Goal: Information Seeking & Learning: Find specific fact

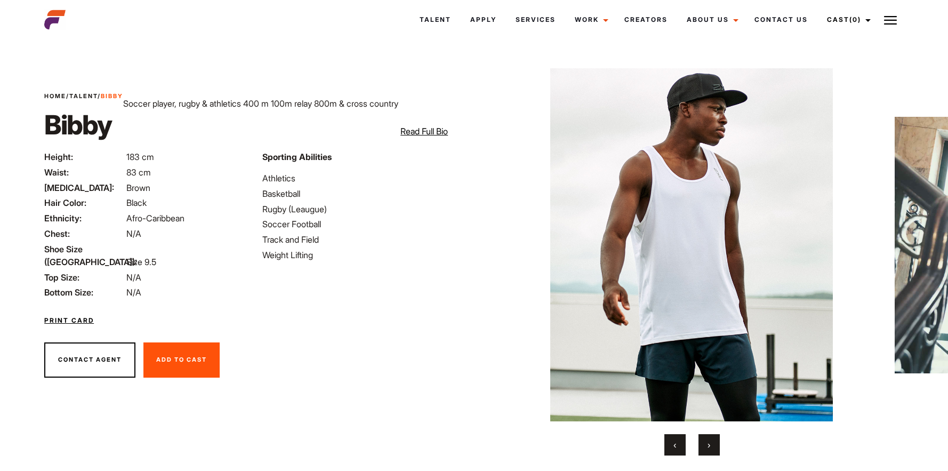
click at [708, 447] on span "›" at bounding box center [709, 444] width 3 height 11
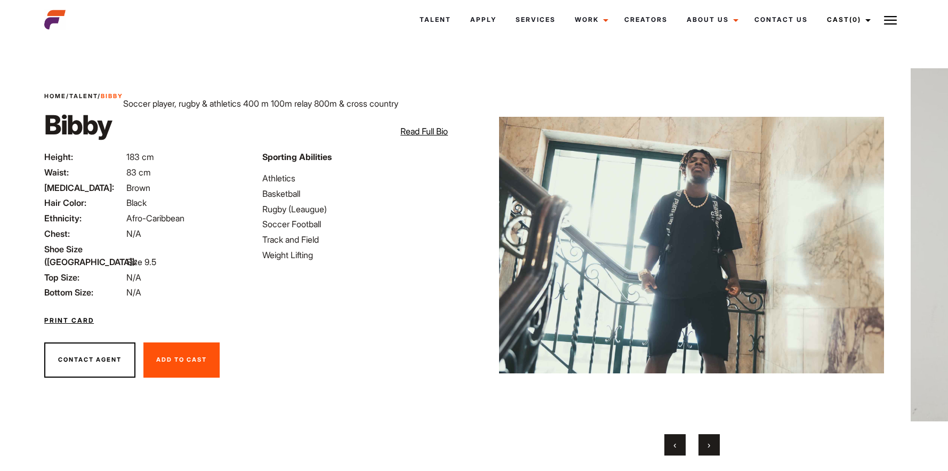
click at [708, 447] on span "›" at bounding box center [709, 444] width 3 height 11
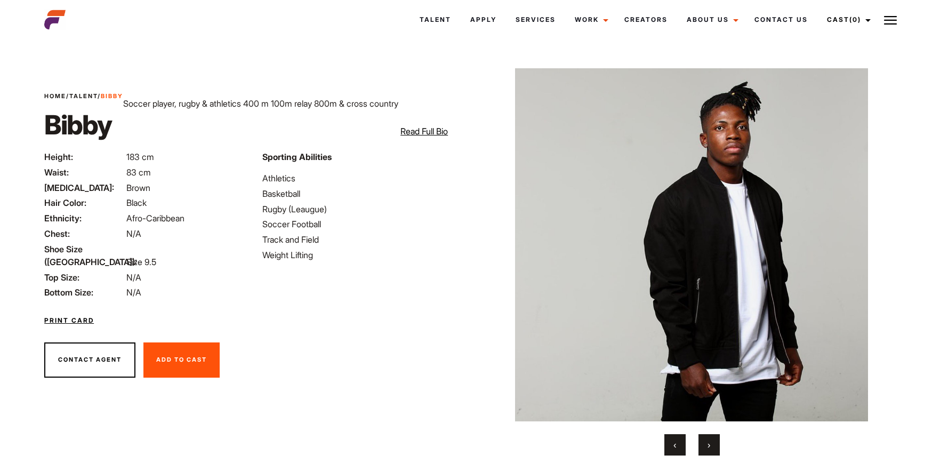
click at [708, 447] on span "›" at bounding box center [709, 444] width 3 height 11
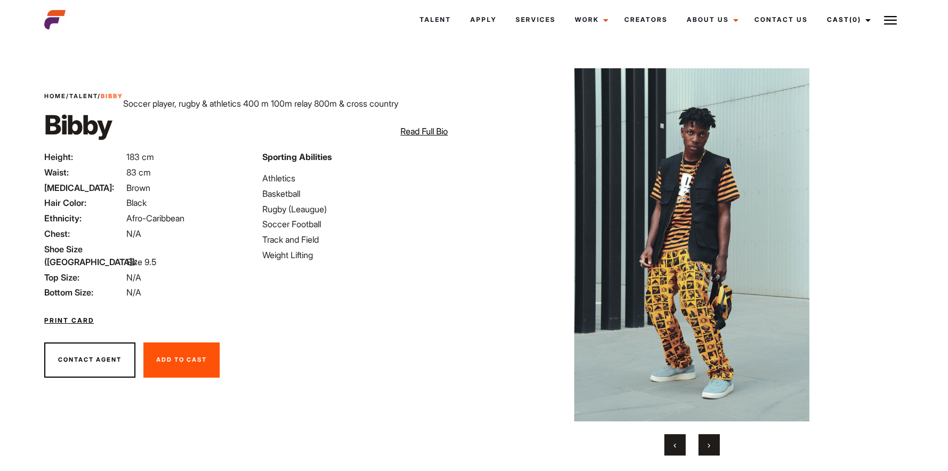
click at [708, 447] on span "›" at bounding box center [709, 444] width 3 height 11
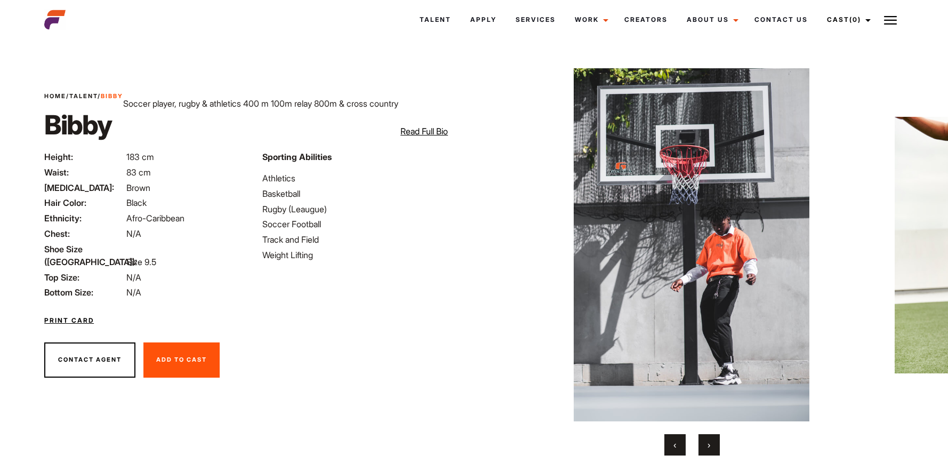
click at [708, 447] on span "›" at bounding box center [709, 444] width 3 height 11
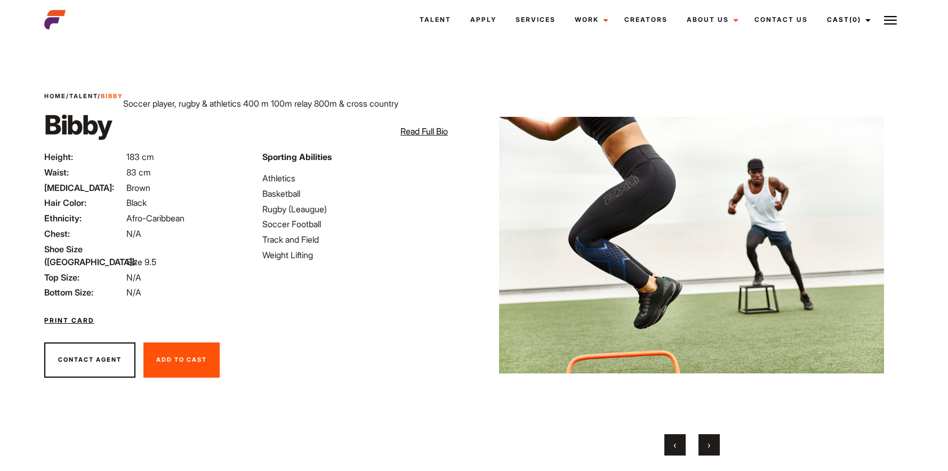
click at [708, 447] on span "›" at bounding box center [709, 444] width 3 height 11
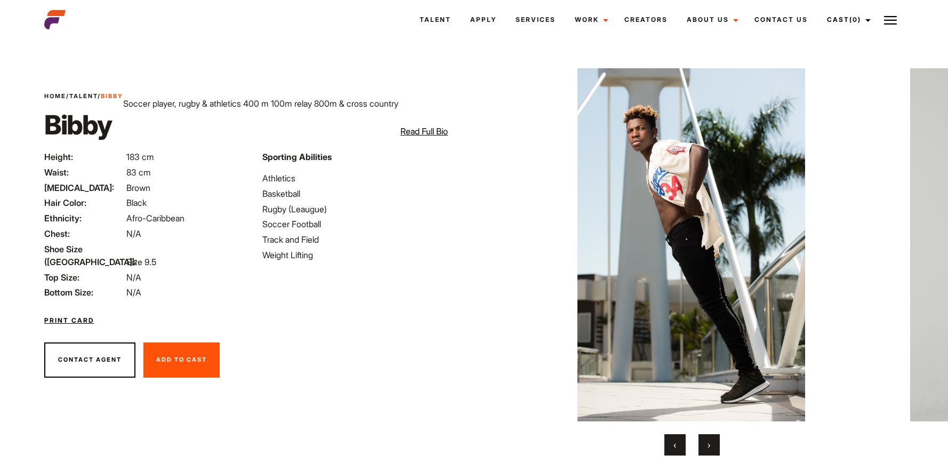
click at [708, 447] on span "›" at bounding box center [709, 444] width 3 height 11
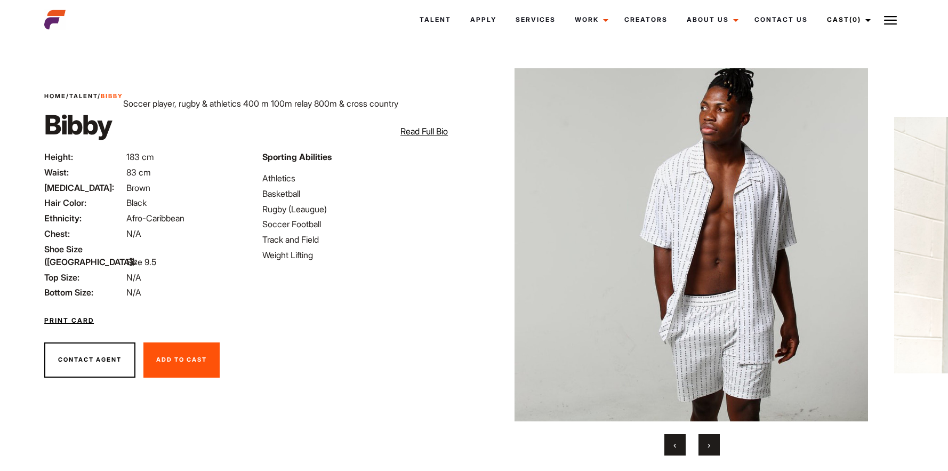
click at [708, 447] on span "›" at bounding box center [709, 444] width 3 height 11
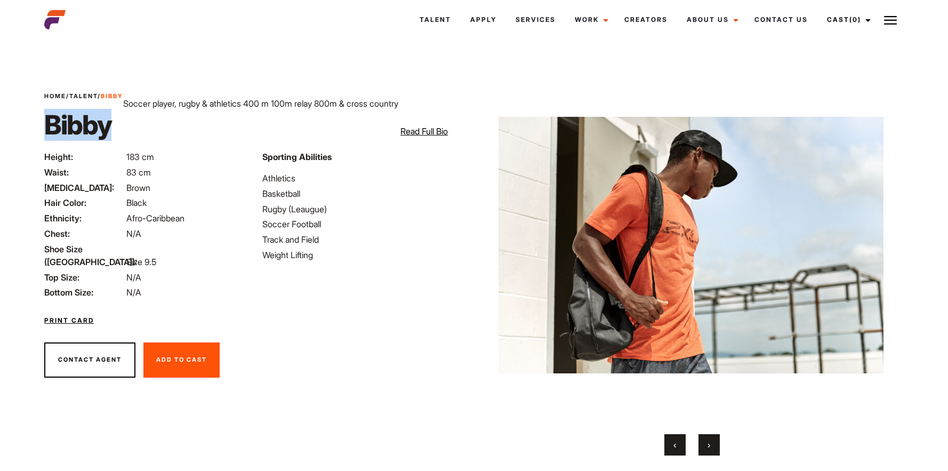
drag, startPoint x: 44, startPoint y: 122, endPoint x: 44, endPoint y: 130, distance: 8.0
click at [44, 130] on h1 "Bibby" at bounding box center [83, 125] width 79 height 32
copy h1 "Bibby"
